Goal: Task Accomplishment & Management: Complete application form

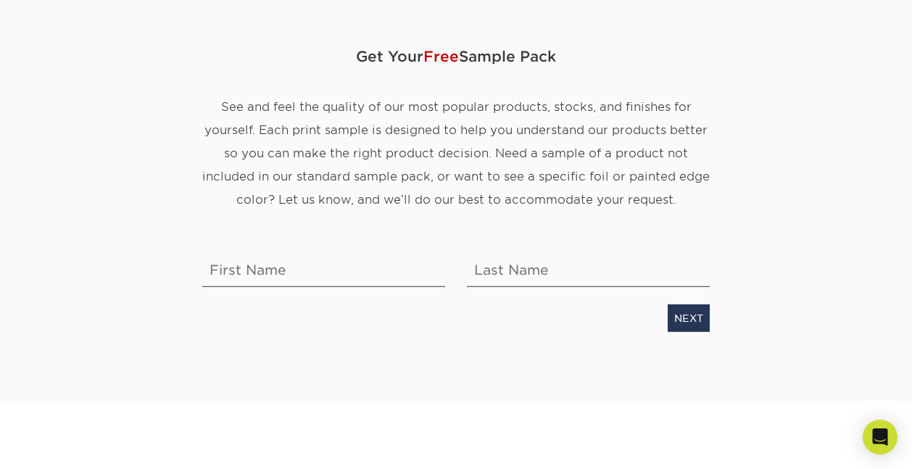
scroll to position [143, 0]
click at [312, 262] on input "text" at bounding box center [323, 266] width 243 height 41
type input "Leticia"
type input "ROMAN"
click at [687, 322] on link "NEXT" at bounding box center [689, 318] width 42 height 28
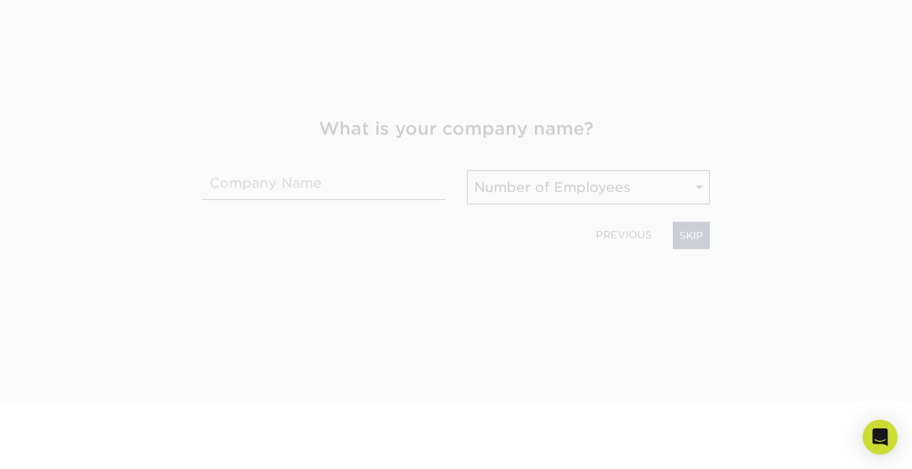
scroll to position [225, 0]
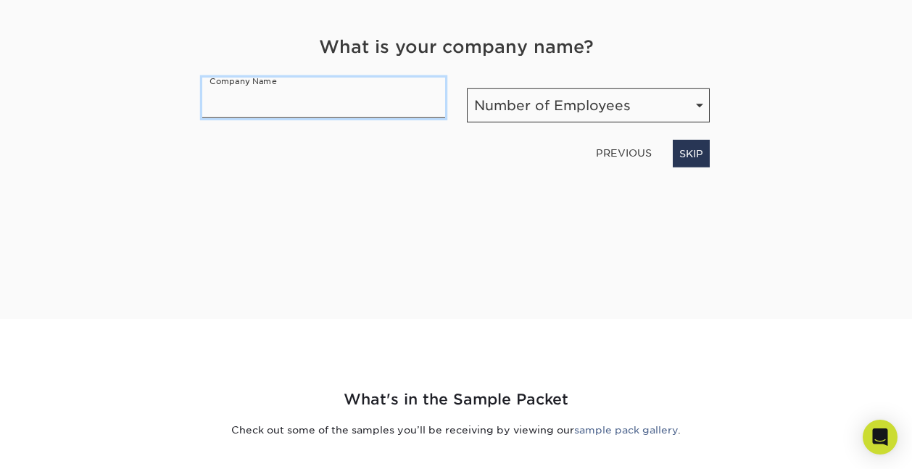
click at [343, 94] on input "text" at bounding box center [323, 98] width 243 height 41
click at [343, 95] on input "text" at bounding box center [323, 98] width 243 height 41
type input "Adult Literacy Education"
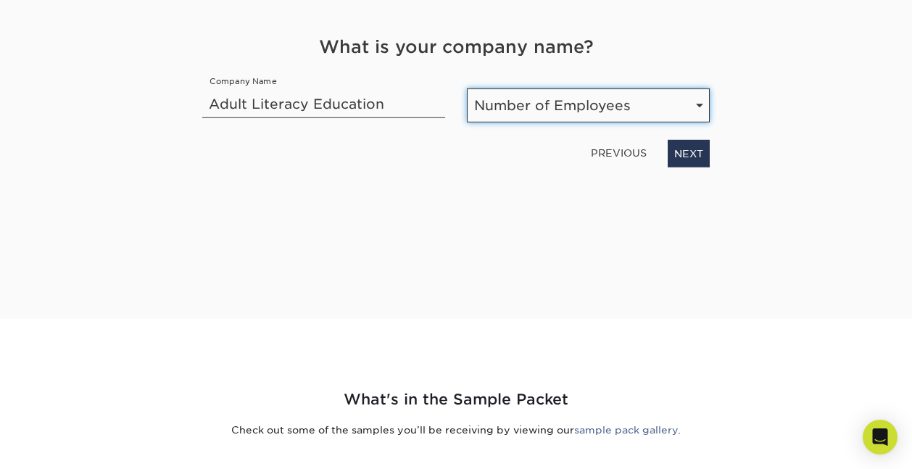
click at [516, 113] on select "Number of Employees Self-employed 1-10 employees 11-50 employees 51-200 employe…" at bounding box center [588, 105] width 243 height 34
select select "1-10"
click at [467, 88] on select "Number of Employees Self-employed 1-10 employees 11-50 employees 51-200 employe…" at bounding box center [588, 105] width 243 height 34
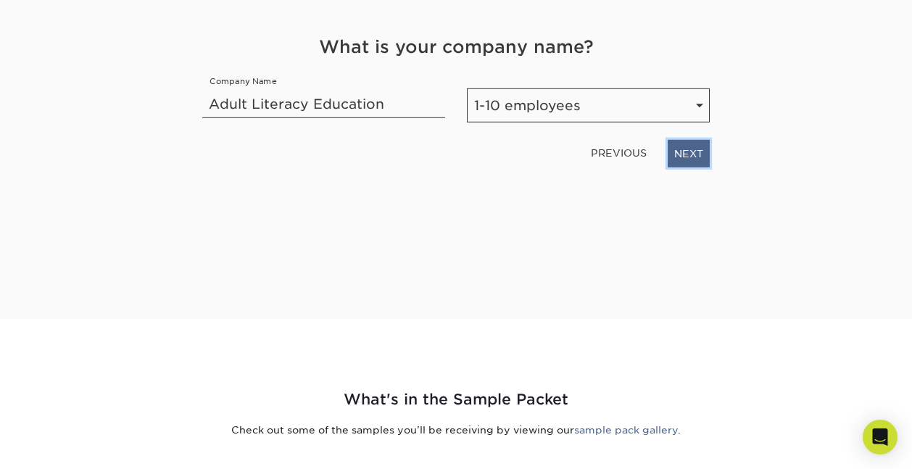
click at [685, 158] on link "NEXT" at bounding box center [689, 154] width 42 height 28
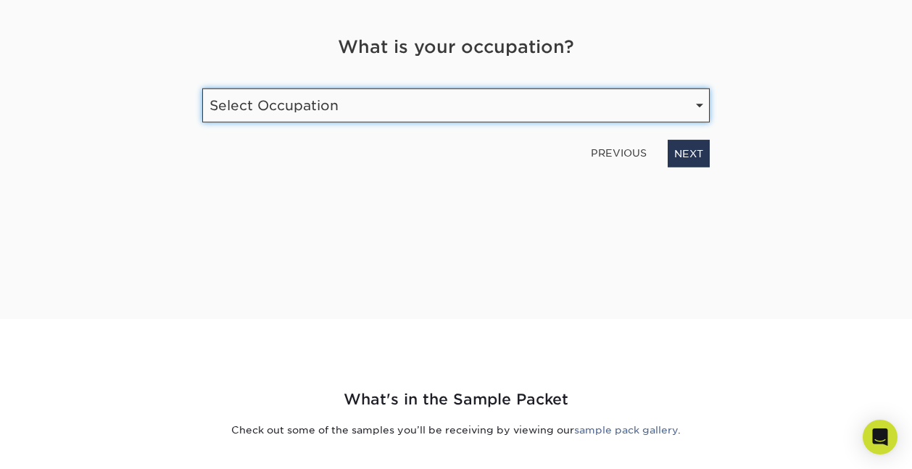
click at [646, 108] on select "Select Occupation Agency Automotive Blogger Cleaning Services Construction Educ…" at bounding box center [456, 105] width 508 height 34
select select "Education"
click at [202, 88] on select "Select Occupation Agency Automotive Blogger Cleaning Services Construction Educ…" at bounding box center [456, 105] width 508 height 34
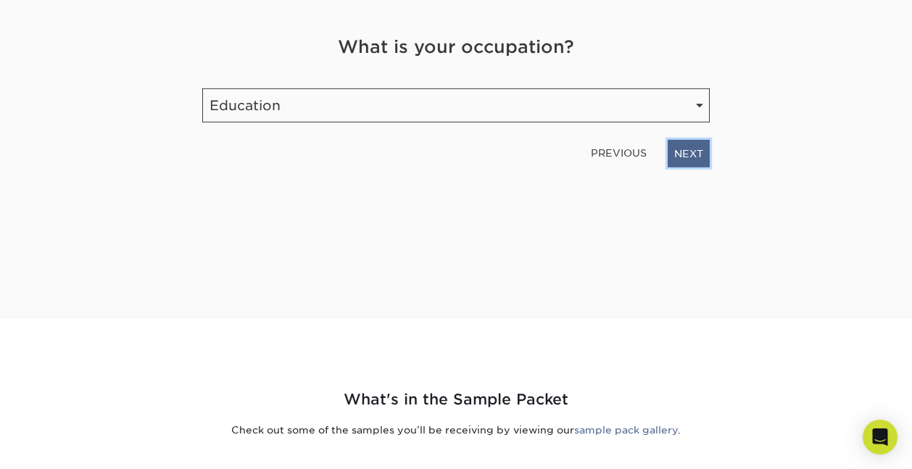
click at [689, 157] on link "NEXT" at bounding box center [689, 154] width 42 height 28
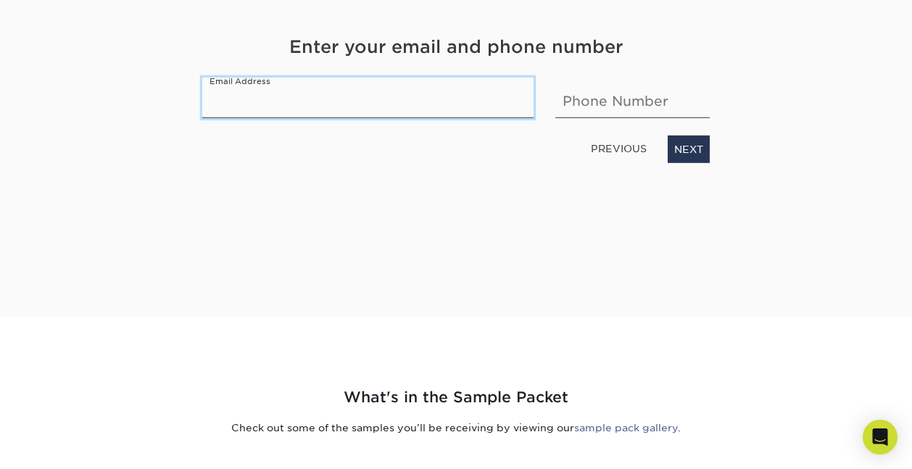
click at [405, 100] on input "email" at bounding box center [367, 98] width 331 height 41
type input "tally6873@gmail.com"
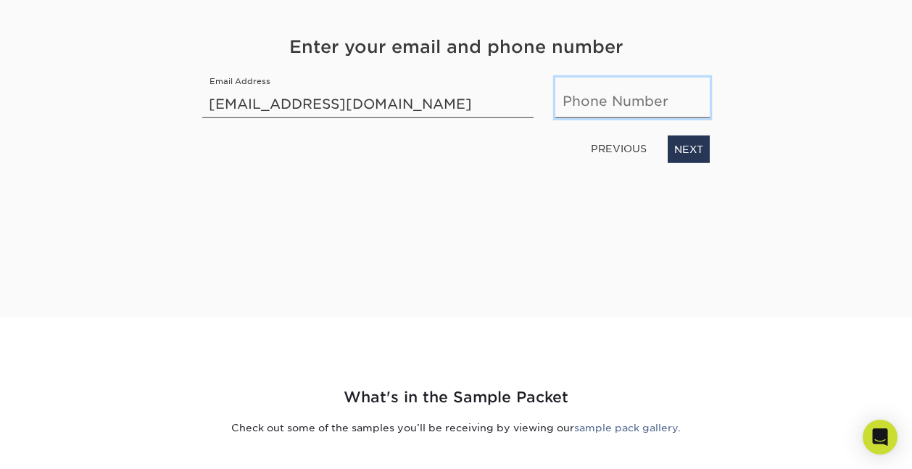
type input "7652128831"
click at [690, 144] on link "NEXT" at bounding box center [689, 150] width 42 height 28
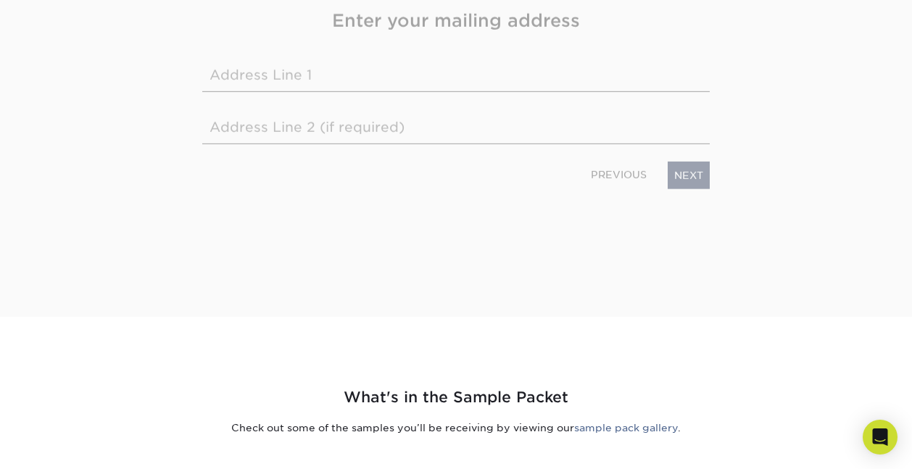
scroll to position [201, 0]
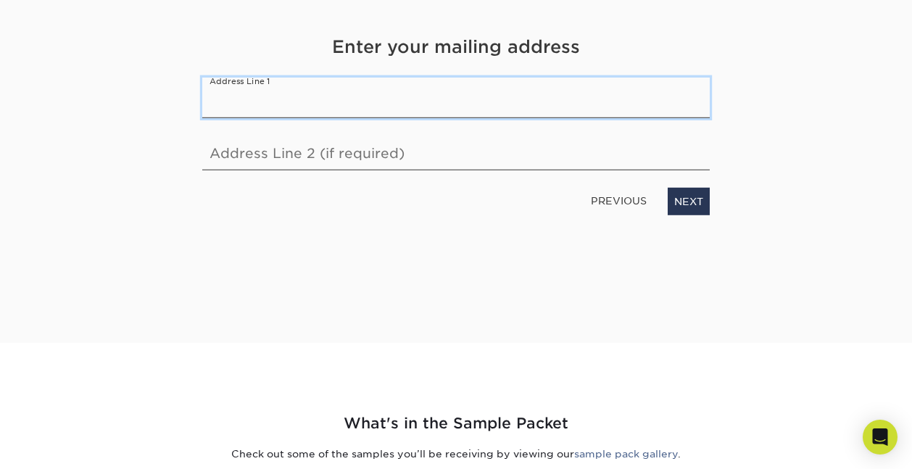
click at [474, 107] on input "text" at bounding box center [456, 98] width 508 height 41
type input "1721 west 10 th street"
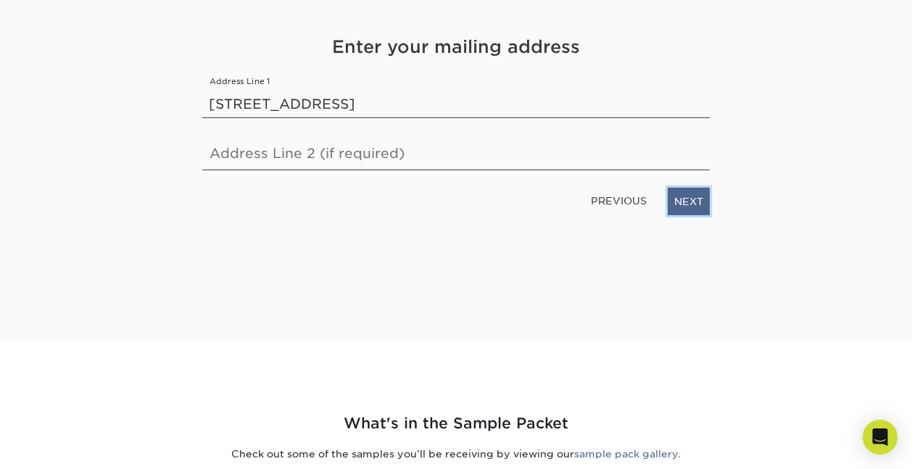
click at [689, 215] on link "NEXT" at bounding box center [689, 202] width 42 height 28
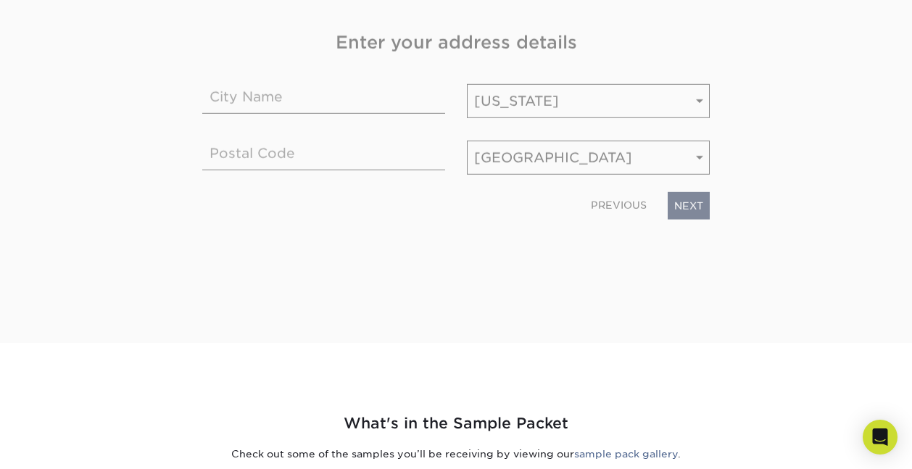
scroll to position [197, 0]
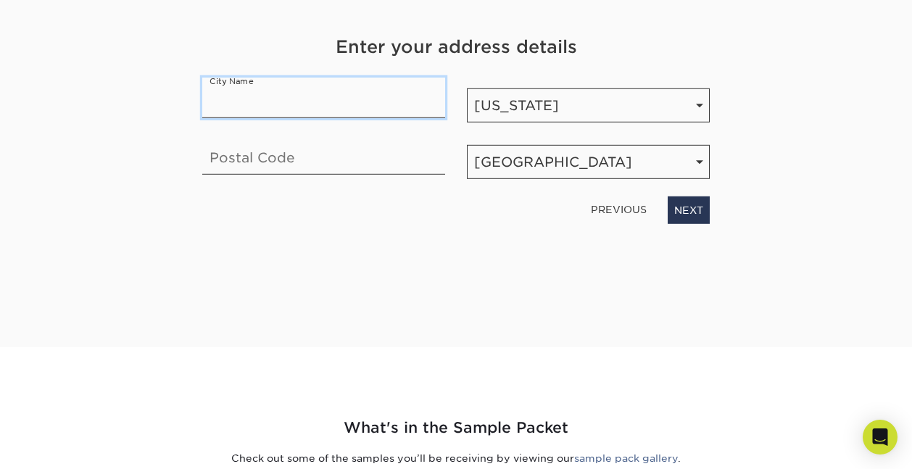
click at [324, 108] on input "text" at bounding box center [323, 98] width 243 height 41
type input "muncie"
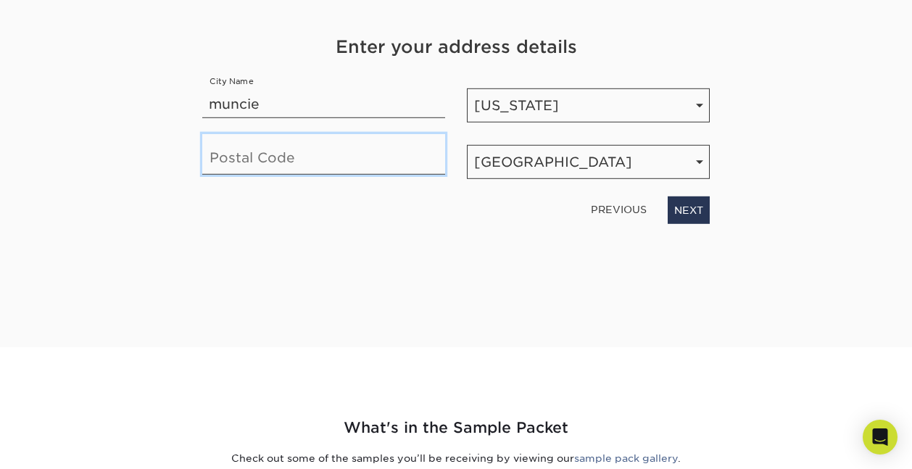
type input "47302"
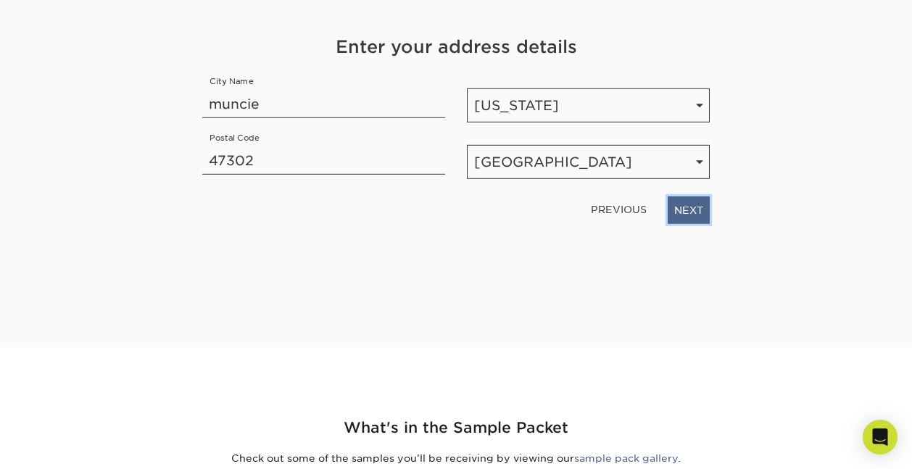
click at [682, 205] on link "NEXT" at bounding box center [689, 211] width 42 height 28
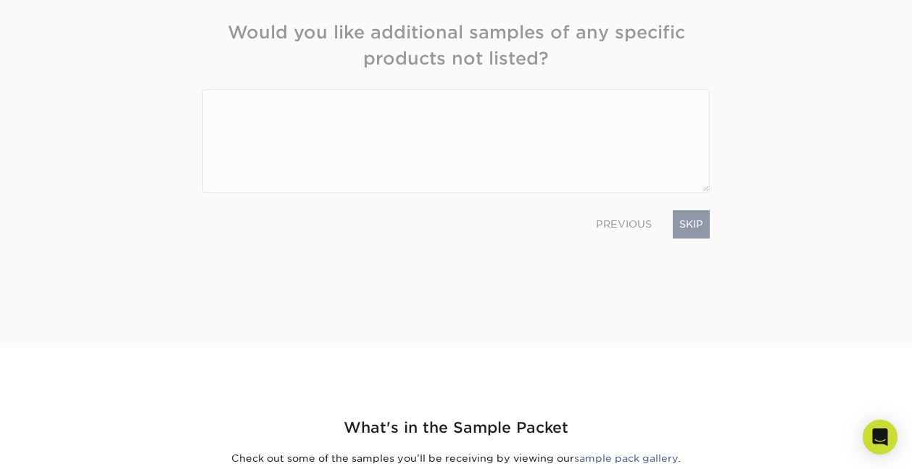
scroll to position [182, 0]
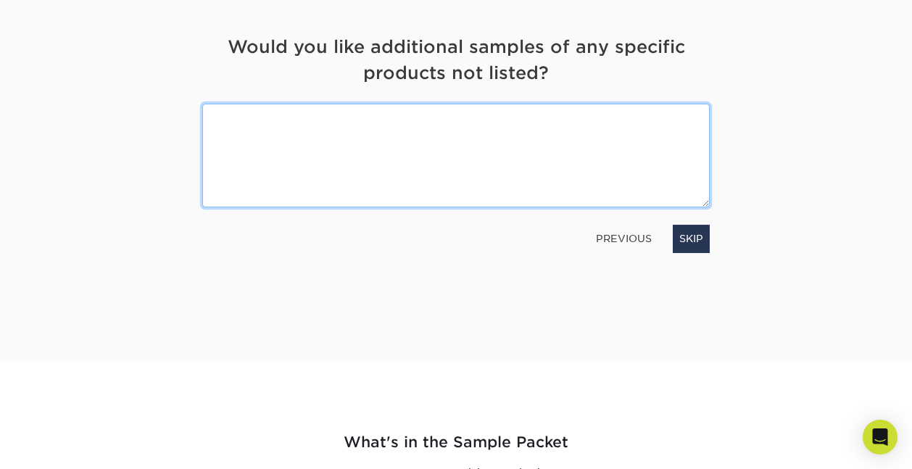
click at [485, 168] on textarea at bounding box center [456, 156] width 508 height 104
type textarea "cardstock"
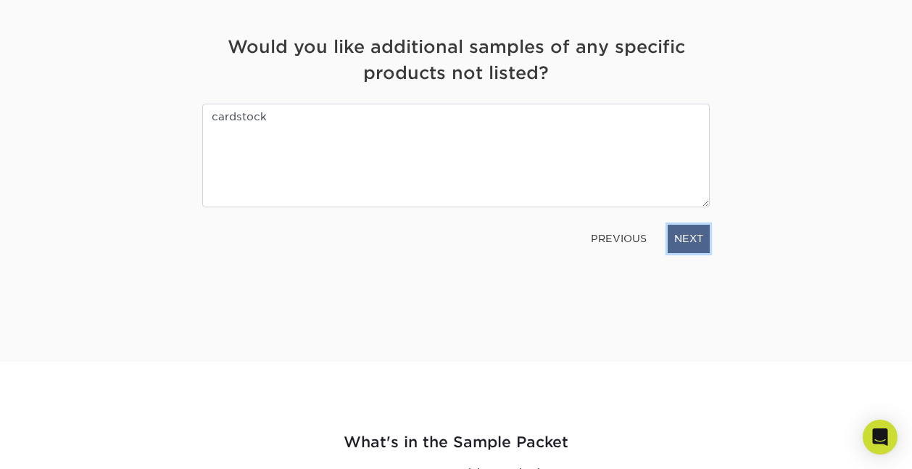
click at [685, 244] on link "NEXT" at bounding box center [689, 239] width 42 height 28
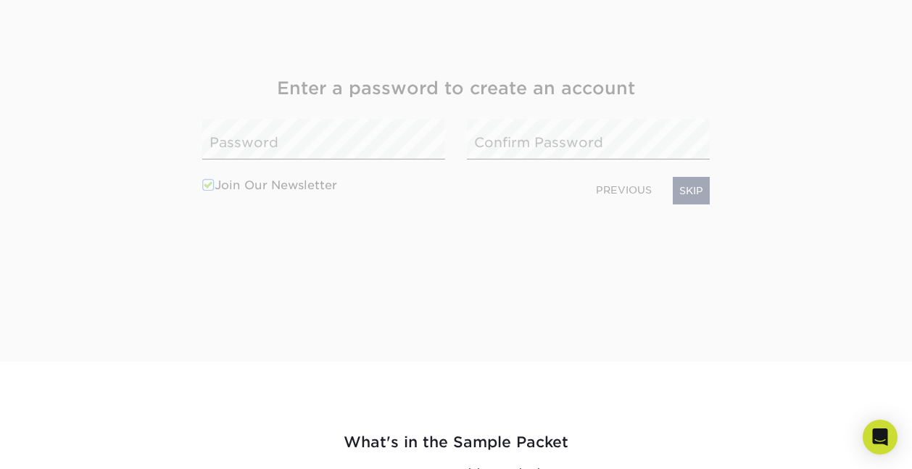
scroll to position [223, 0]
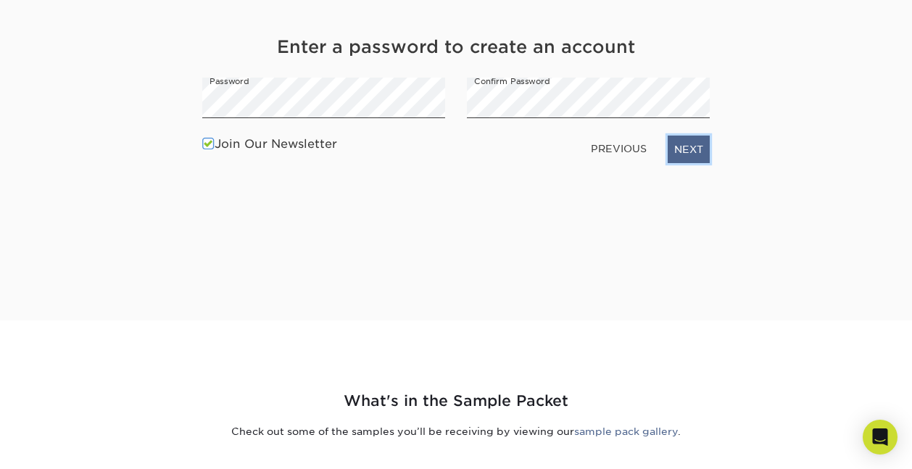
click at [686, 151] on link "NEXT" at bounding box center [689, 150] width 42 height 28
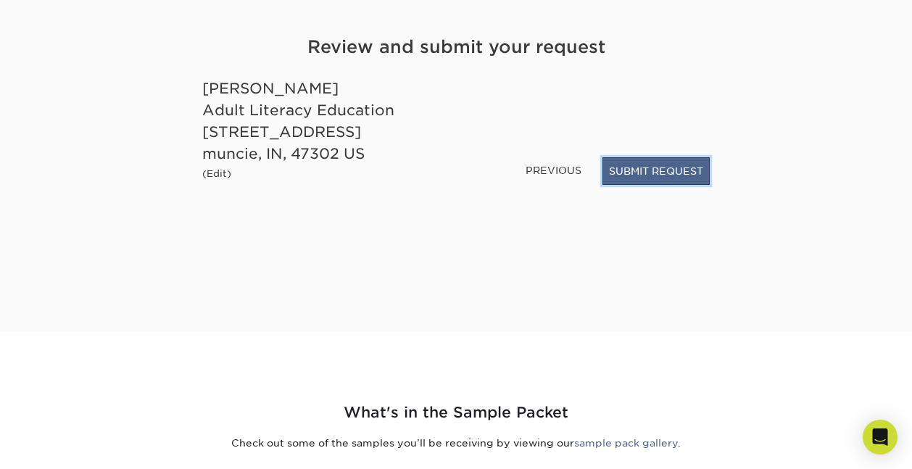
click at [656, 166] on button "SUBMIT REQUEST" at bounding box center [656, 171] width 107 height 28
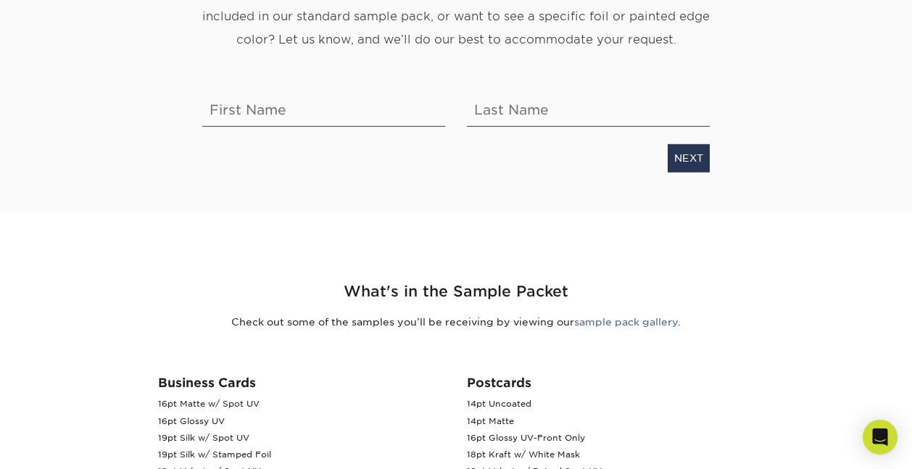
scroll to position [395, 0]
